Goal: Find specific page/section: Find specific page/section

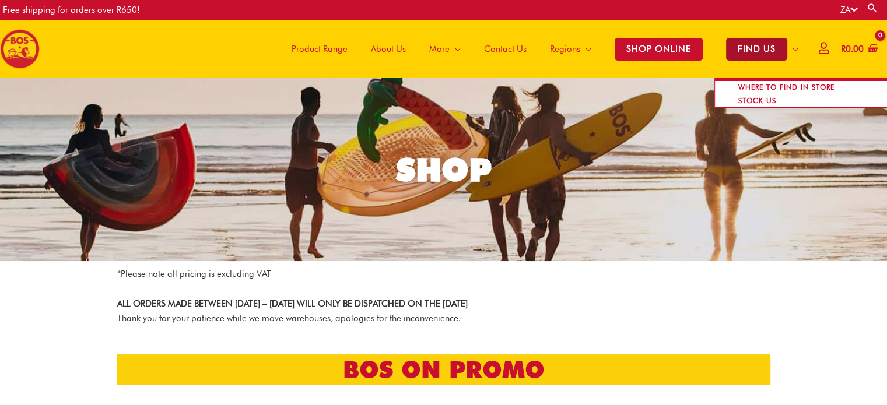
click at [744, 50] on span "FIND US" at bounding box center [756, 49] width 61 height 23
click at [746, 53] on span "FIND US" at bounding box center [756, 49] width 61 height 23
click at [755, 50] on span "FIND US" at bounding box center [756, 49] width 61 height 23
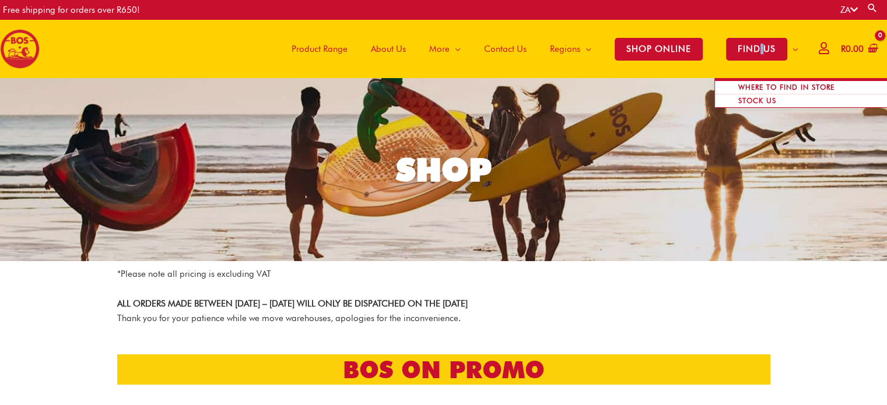
click at [760, 78] on span "WHERE TO FIND IN STORE" at bounding box center [786, 87] width 120 height 23
